Goal: Task Accomplishment & Management: Complete application form

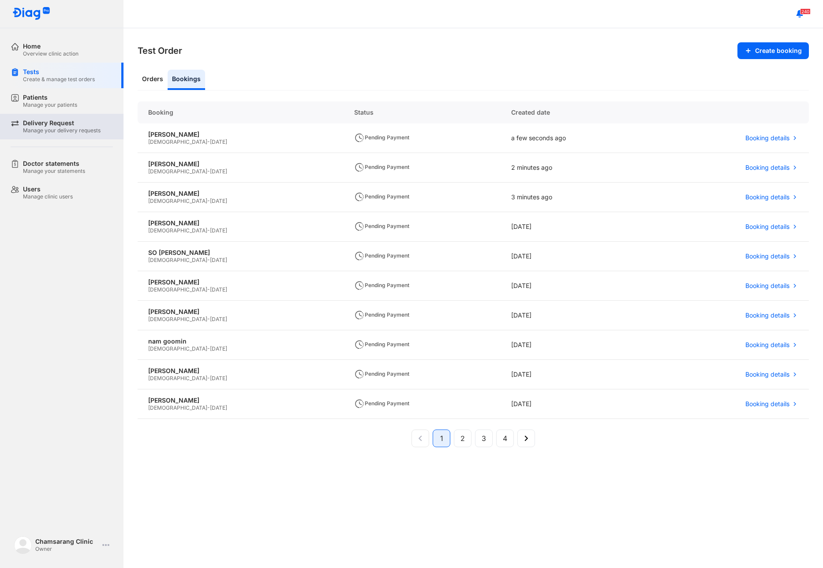
drag, startPoint x: 53, startPoint y: 107, endPoint x: 64, endPoint y: 126, distance: 21.6
click at [53, 107] on div "Manage your patients" at bounding box center [50, 104] width 54 height 7
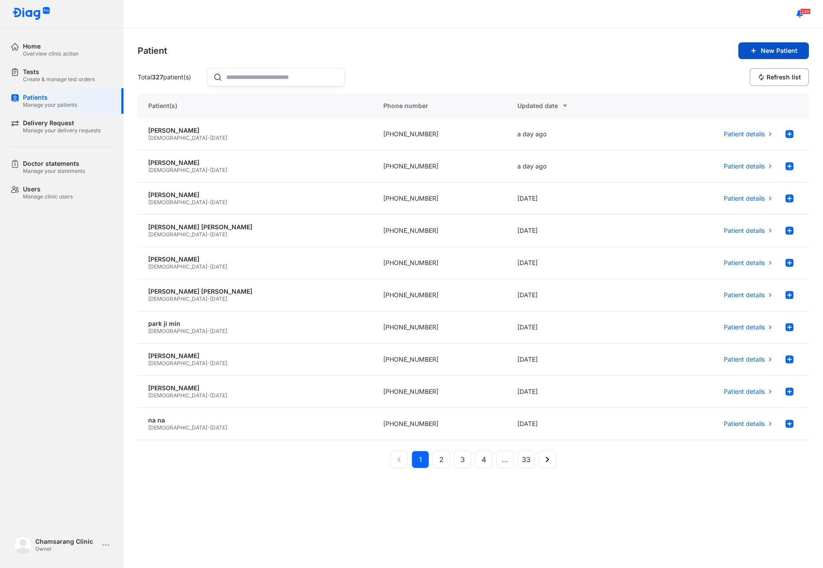
click at [785, 54] on span "New Patient" at bounding box center [779, 51] width 37 height 8
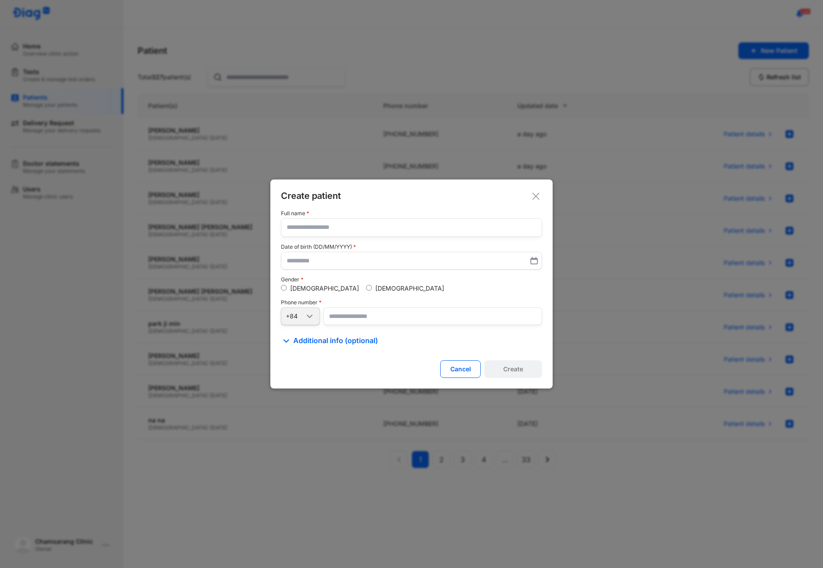
click at [348, 226] on input "text" at bounding box center [412, 228] width 250 height 18
type input "**********"
click at [302, 265] on input "text" at bounding box center [412, 261] width 250 height 16
type input "**********"
click at [412, 323] on input "number" at bounding box center [432, 316] width 219 height 18
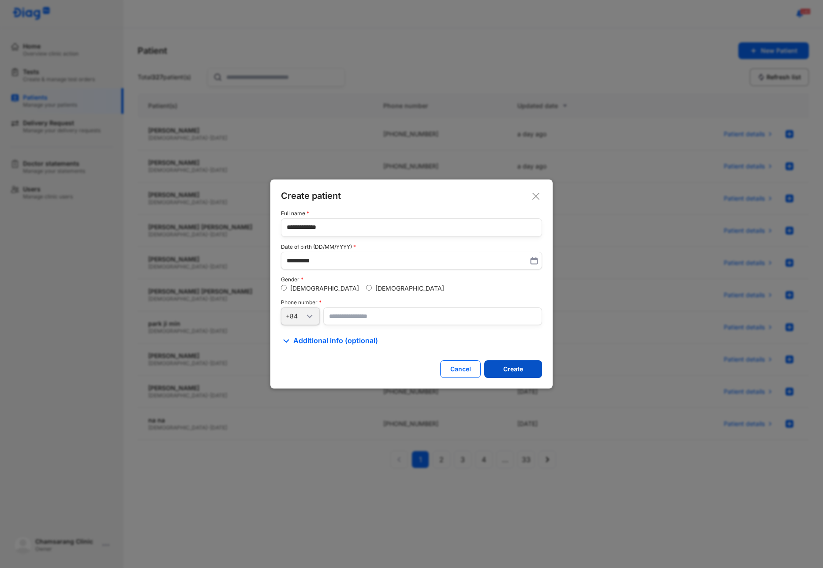
type input "**********"
click at [502, 369] on button "Create" at bounding box center [513, 369] width 58 height 18
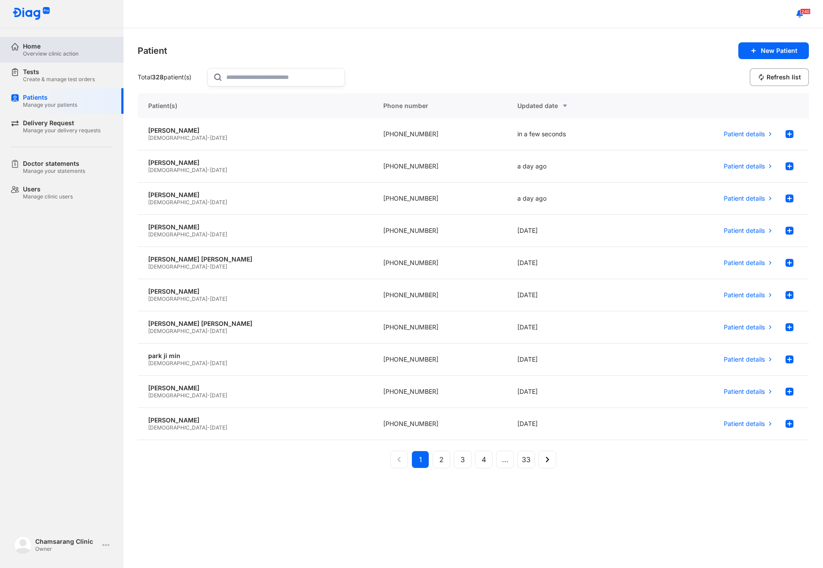
click at [57, 53] on div "Overview clinic action" at bounding box center [51, 53] width 56 height 7
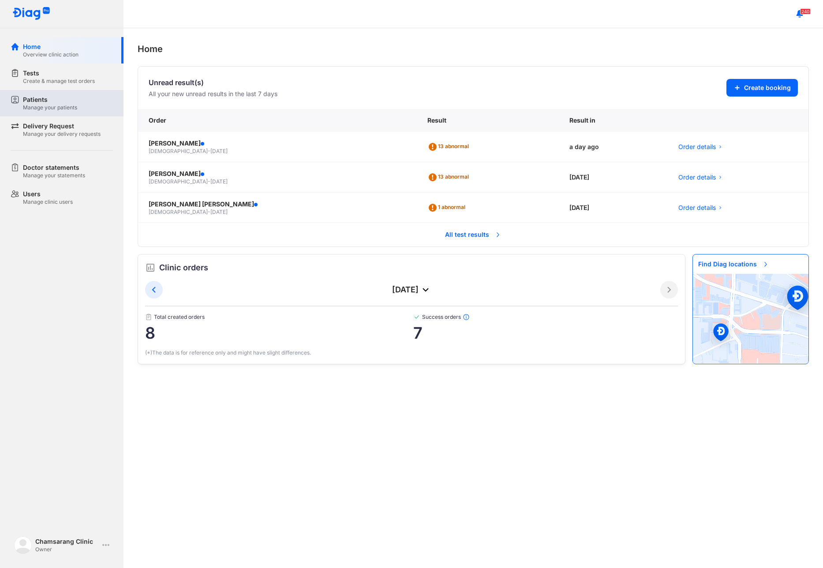
click at [75, 101] on div "Patients" at bounding box center [50, 99] width 54 height 9
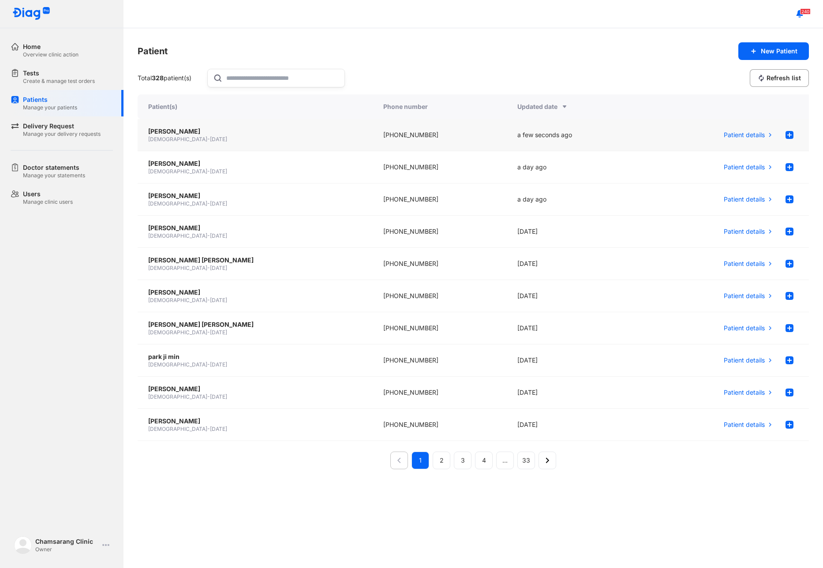
click at [221, 144] on div "kim seong sik Male - 02/05/1985" at bounding box center [255, 135] width 235 height 32
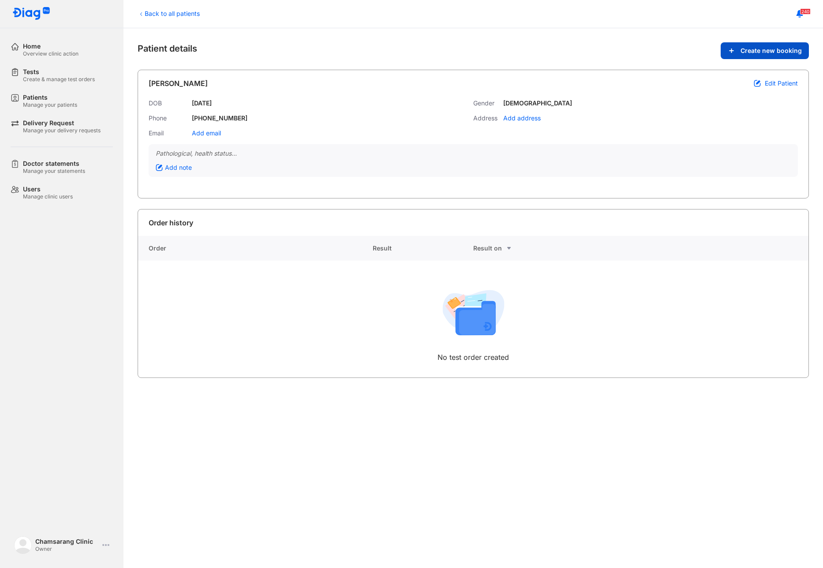
click at [768, 52] on span "Create new booking" at bounding box center [771, 51] width 61 height 8
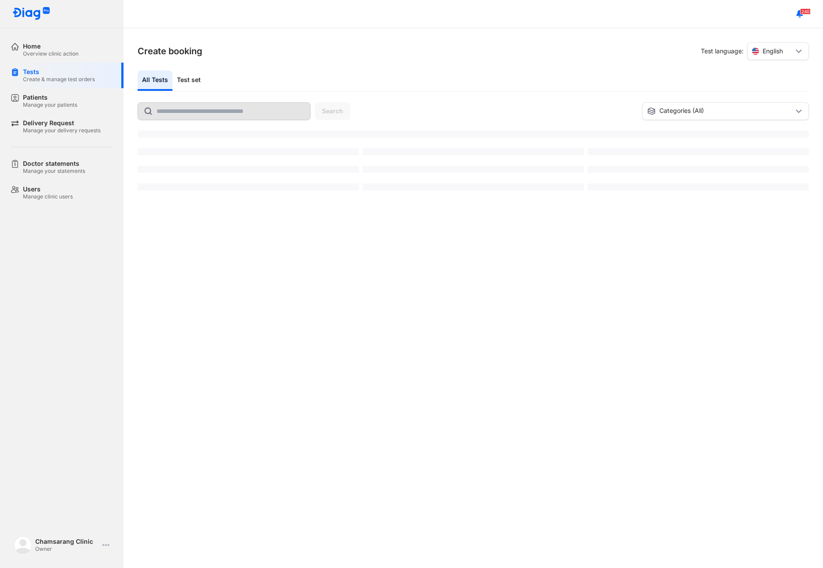
click at [457, 62] on div "Create booking Test language: English All Tests Test set Search Categories (All…" at bounding box center [474, 298] width 700 height 540
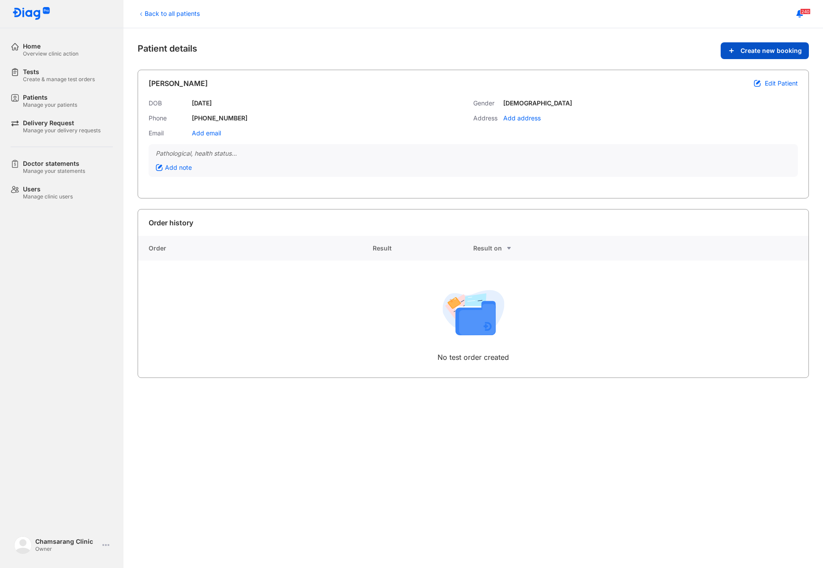
click at [761, 50] on span "Create new booking" at bounding box center [771, 51] width 61 height 8
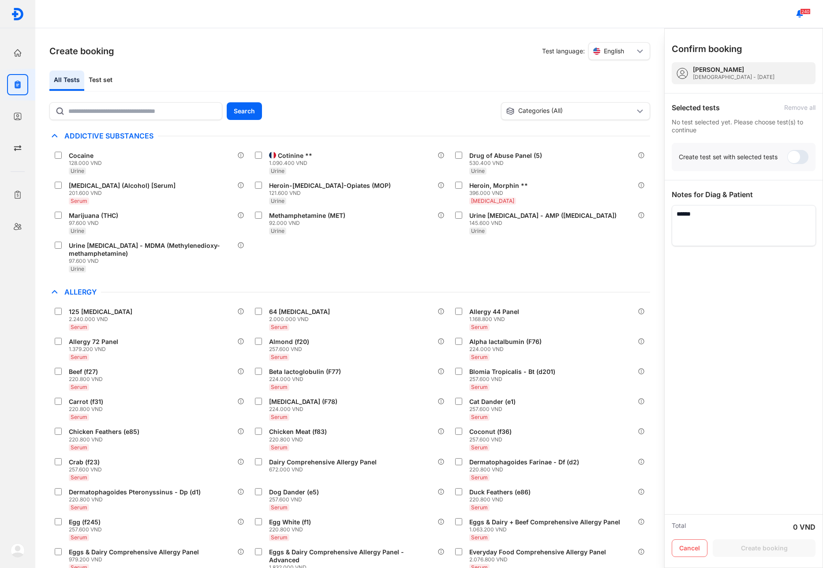
click at [111, 100] on div "All Tests Test set Search Categories (All) Save as default view Most Ordered Ad…" at bounding box center [349, 320] width 601 height 498
click at [100, 106] on input "text" at bounding box center [142, 111] width 147 height 16
click at [230, 110] on button "Search" at bounding box center [244, 111] width 35 height 18
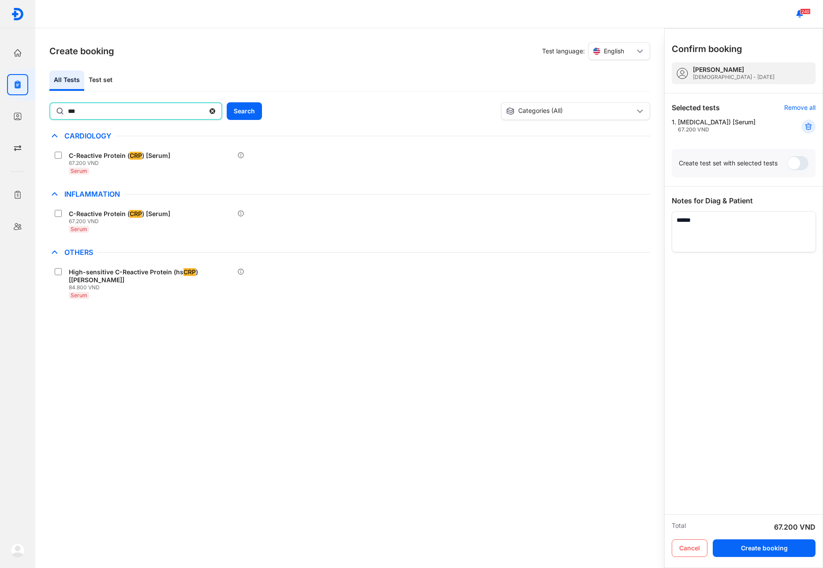
drag, startPoint x: 104, startPoint y: 113, endPoint x: 46, endPoint y: 120, distance: 58.6
click at [46, 120] on div "Create booking Test language: English All Tests Test set *** Search Categories …" at bounding box center [349, 298] width 629 height 540
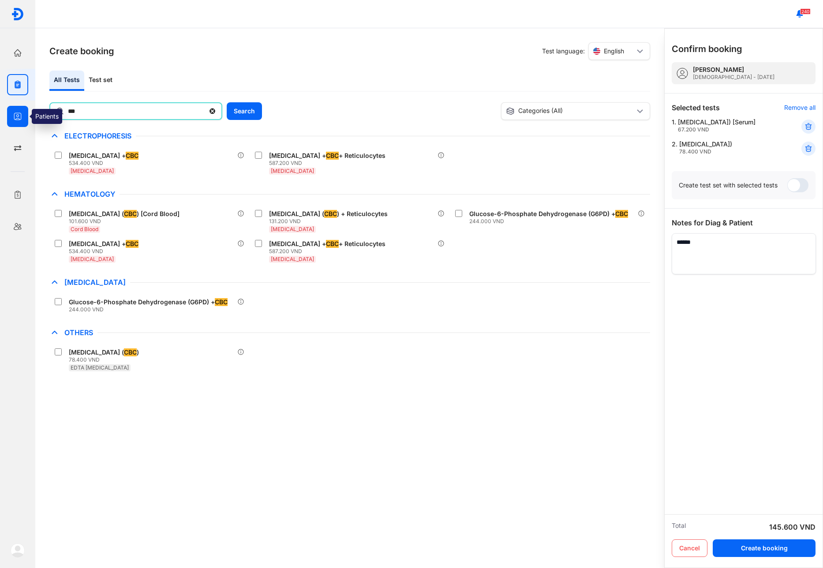
drag, startPoint x: 108, startPoint y: 116, endPoint x: 20, endPoint y: 122, distance: 87.5
click at [20, 122] on div "Home Overview clinic action Tests Create & manage test orders Patients Manage y…" at bounding box center [411, 284] width 823 height 568
click at [101, 82] on div "Test set" at bounding box center [100, 81] width 33 height 20
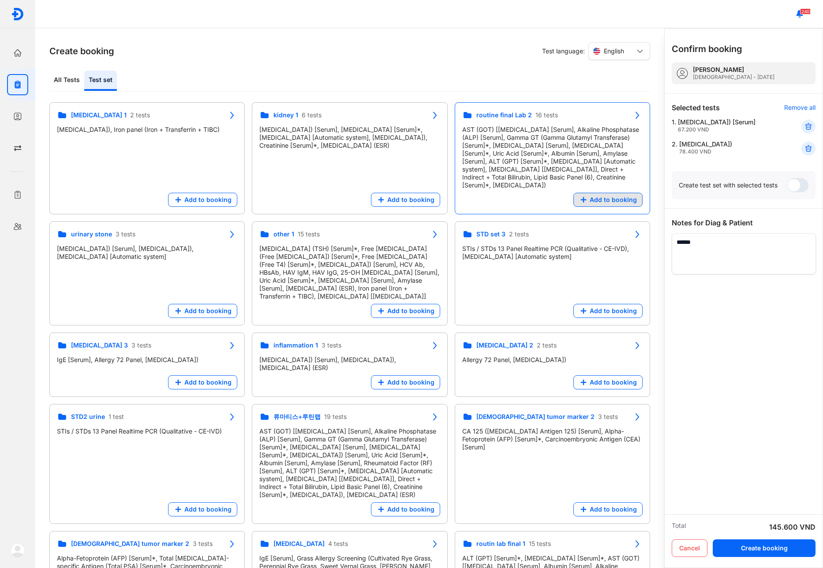
click at [606, 196] on span "Add to booking" at bounding box center [613, 200] width 47 height 8
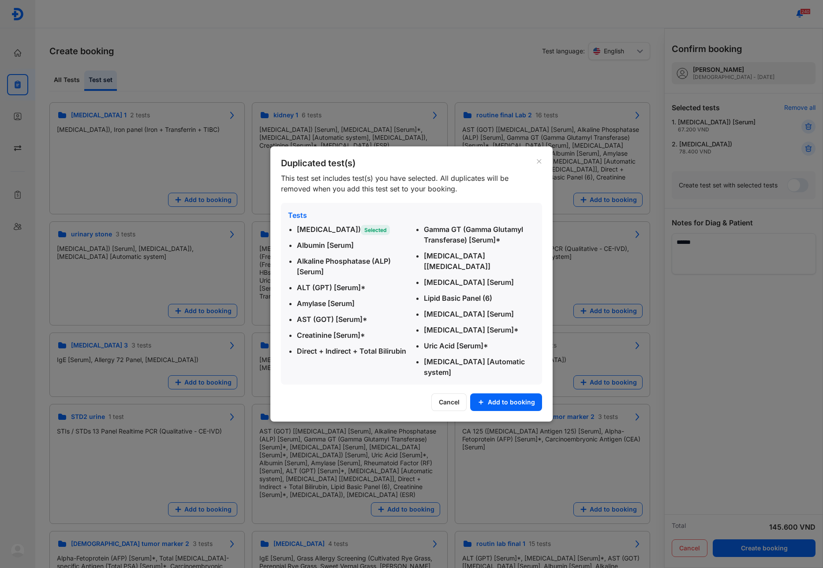
click at [448, 398] on button "Cancel" at bounding box center [448, 402] width 35 height 18
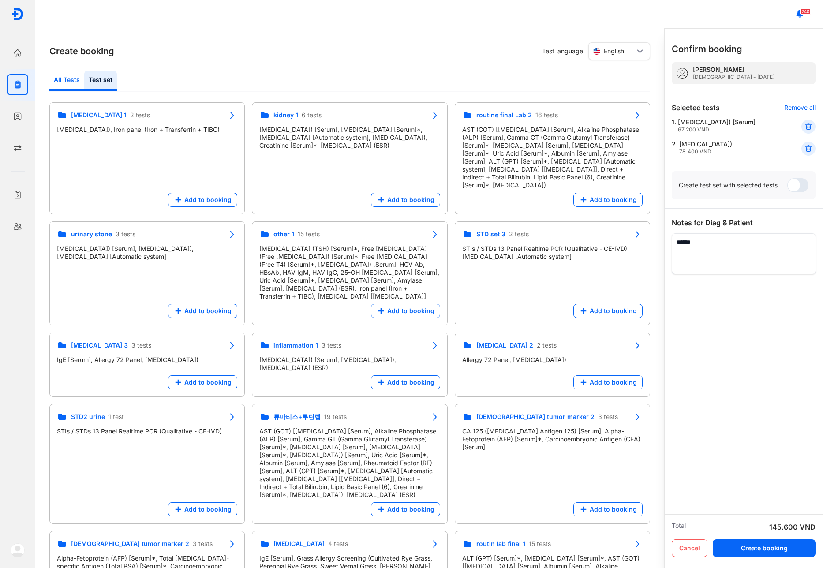
click at [84, 80] on div "All Tests" at bounding box center [100, 81] width 33 height 20
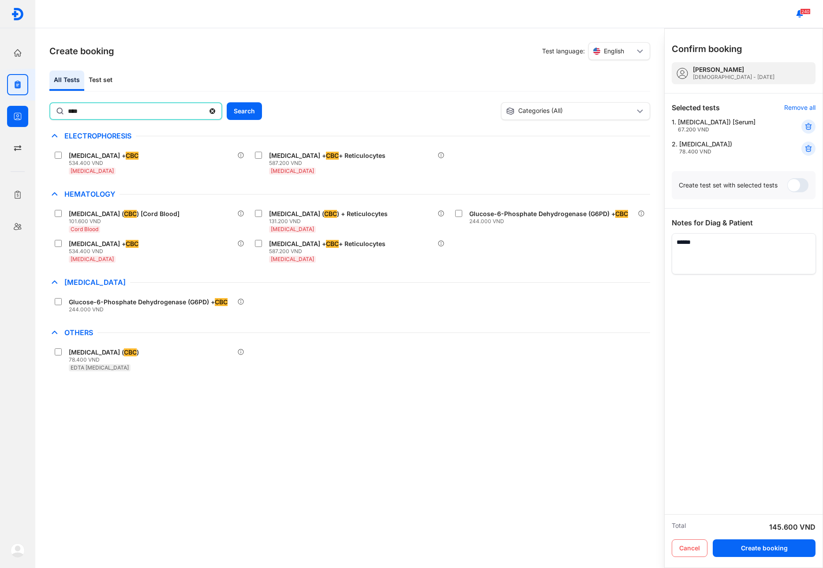
type input "****"
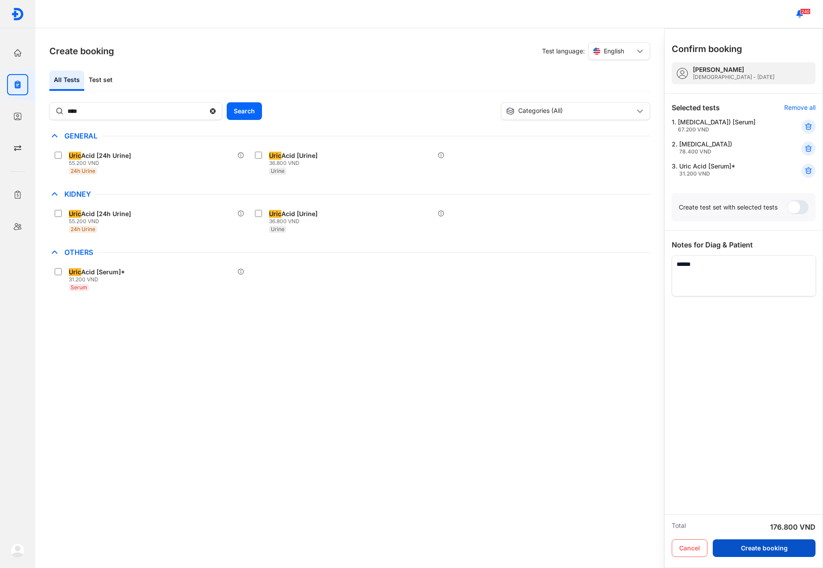
click at [765, 555] on button "Create booking" at bounding box center [764, 549] width 103 height 18
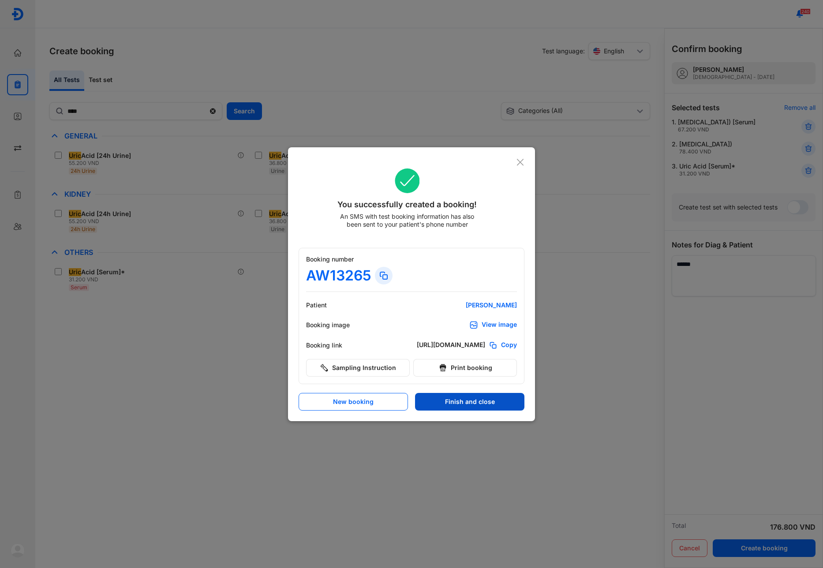
click at [441, 399] on button "Finish and close" at bounding box center [469, 402] width 109 height 18
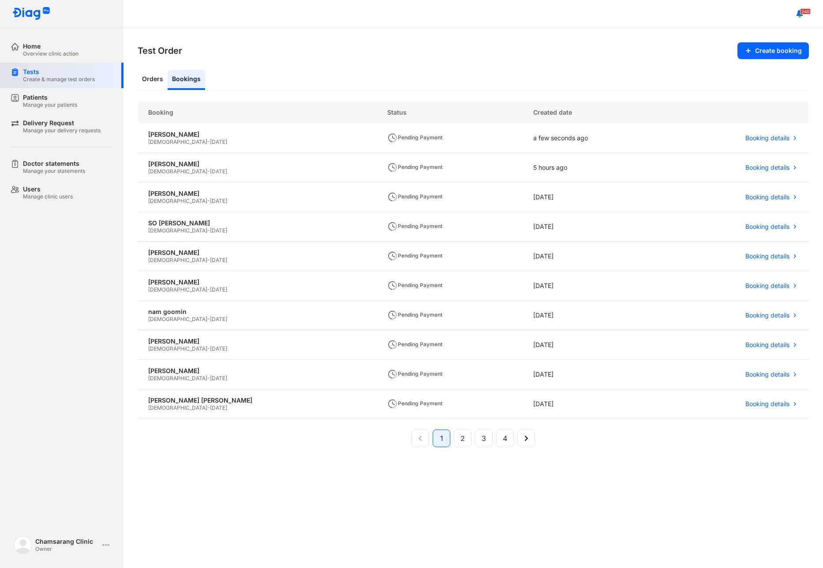
click at [56, 63] on div "Tests Create & manage test orders" at bounding box center [67, 76] width 113 height 26
click at [51, 56] on div "Overview clinic action" at bounding box center [51, 53] width 56 height 7
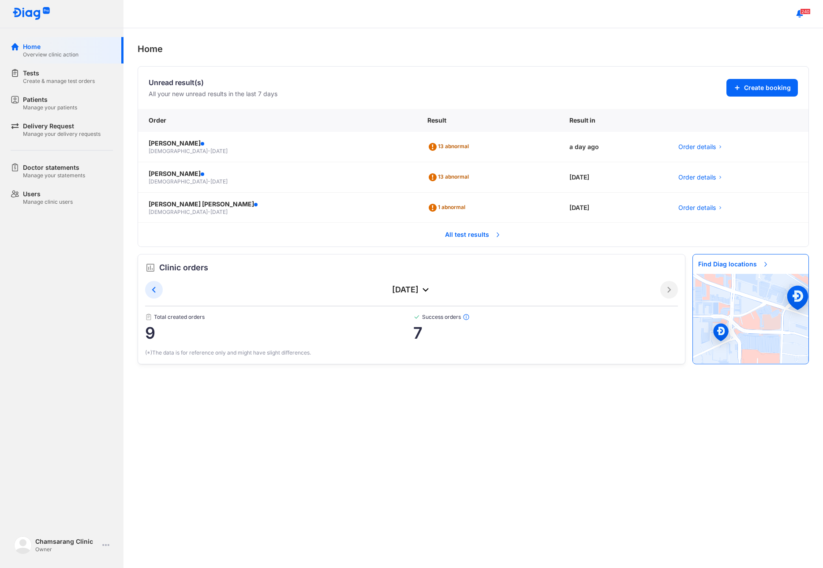
click at [447, 233] on span "All test results" at bounding box center [473, 234] width 67 height 19
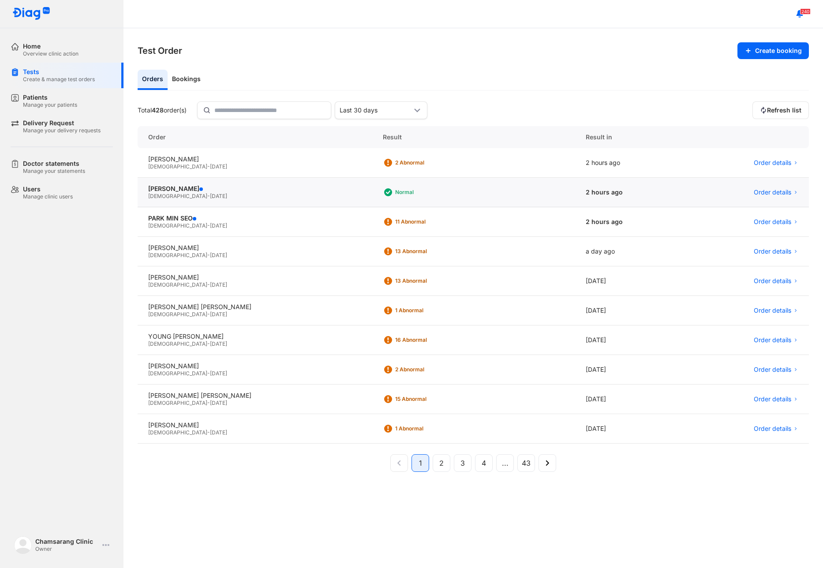
click at [211, 195] on div "Male - 07/10/1979" at bounding box center [255, 196] width 214 height 7
click at [259, 169] on div "[DEMOGRAPHIC_DATA] - [DATE]" at bounding box center [255, 166] width 214 height 7
click at [220, 251] on div "[PERSON_NAME]" at bounding box center [255, 248] width 214 height 8
click at [222, 228] on div "[DEMOGRAPHIC_DATA] - [DATE]" at bounding box center [255, 225] width 214 height 7
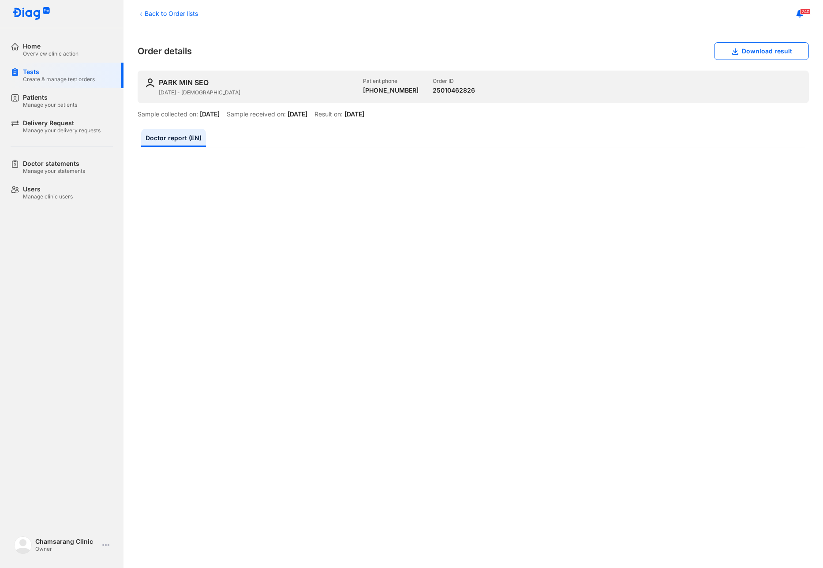
drag, startPoint x: 9, startPoint y: 502, endPoint x: 17, endPoint y: 505, distance: 8.0
click at [9, 502] on div "Home Overview clinic action Tests Create & manage test orders Patients Manage y…" at bounding box center [62, 284] width 124 height 568
click at [721, 57] on button "Download result" at bounding box center [761, 51] width 95 height 18
